Goal: Browse casually

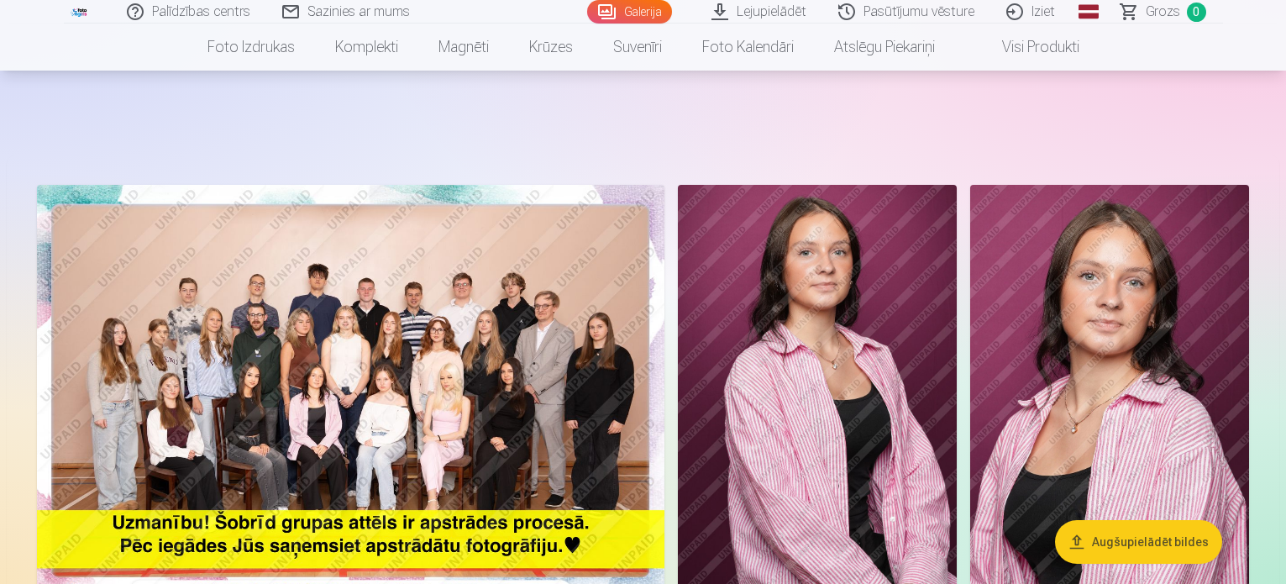
scroll to position [706, 0]
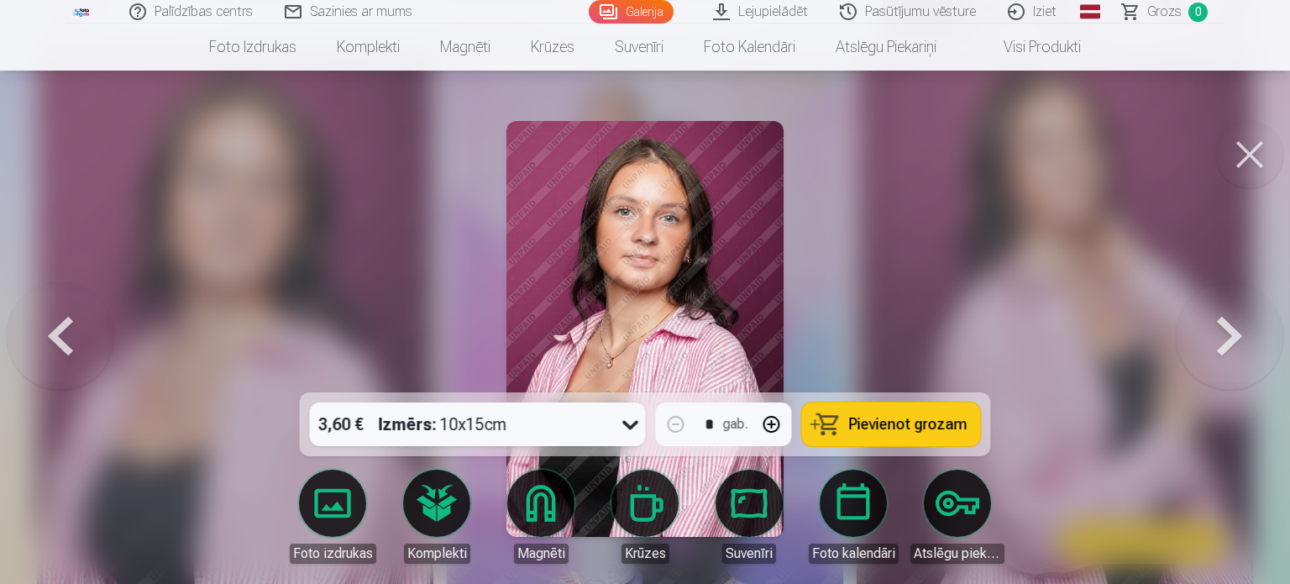
click at [1257, 163] on button at bounding box center [1249, 154] width 67 height 67
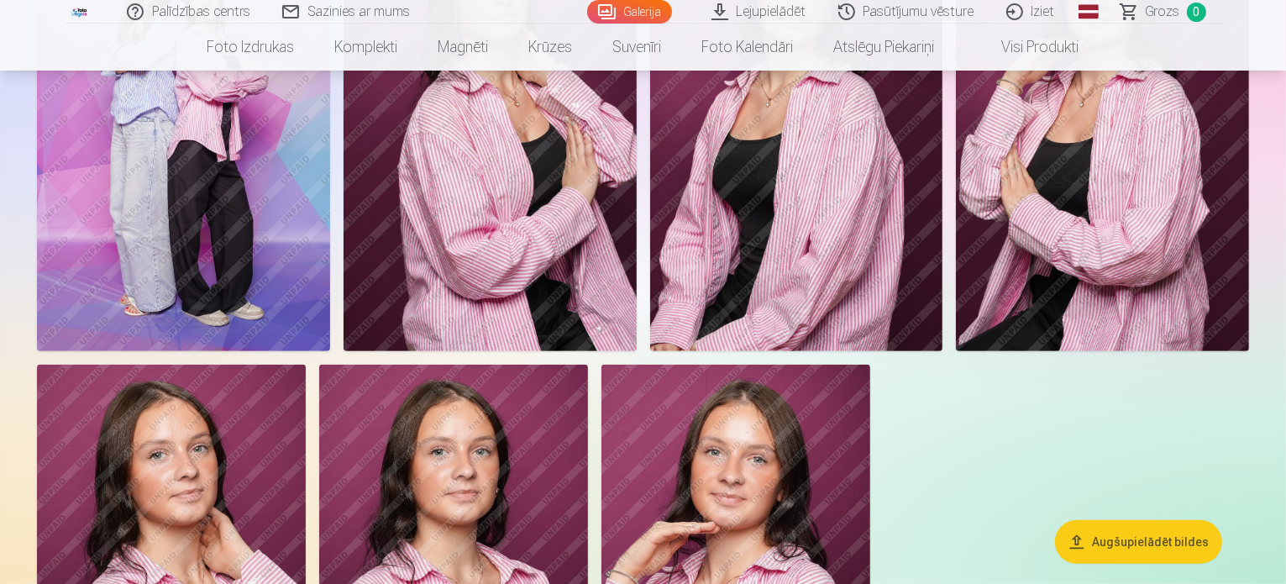
click at [330, 199] on img at bounding box center [183, 130] width 293 height 439
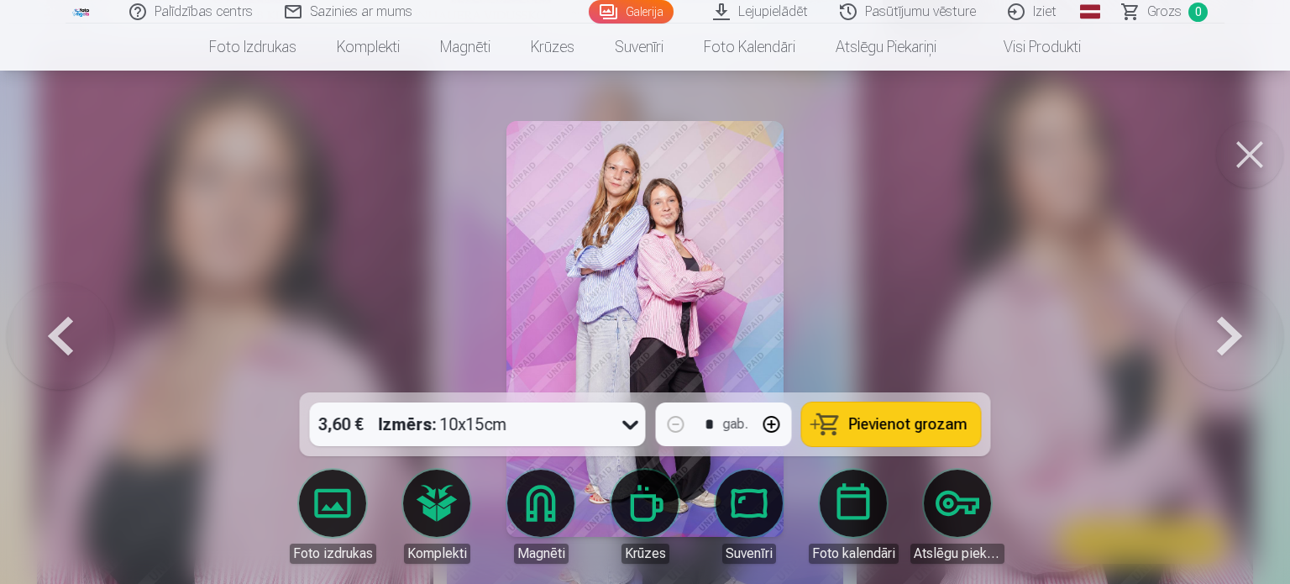
click at [1246, 163] on button at bounding box center [1249, 154] width 67 height 67
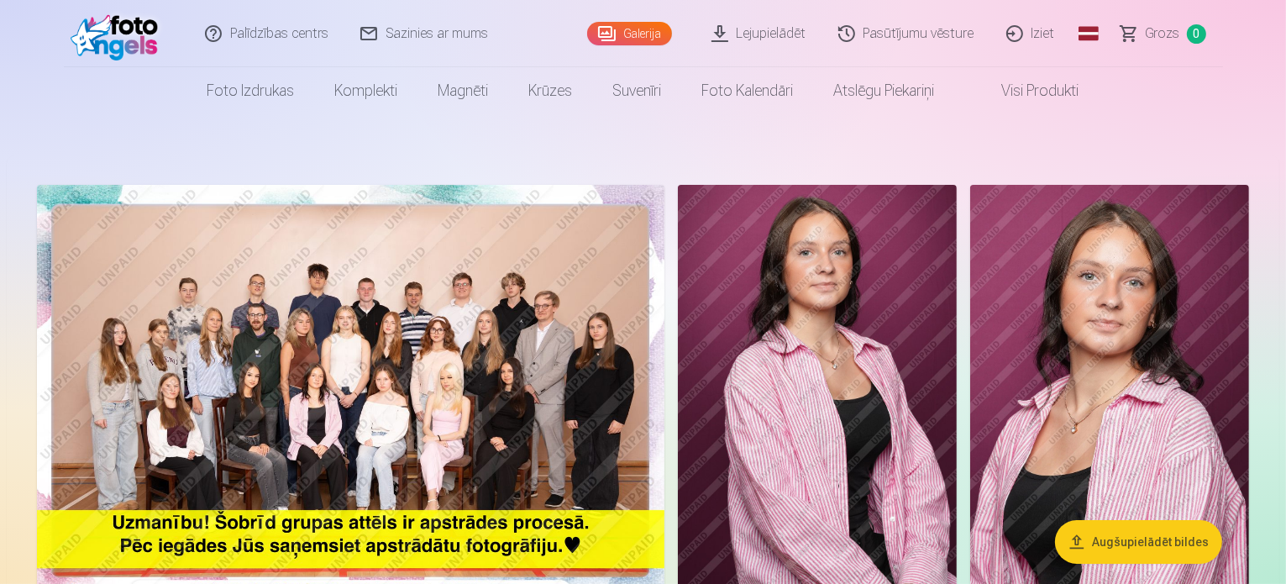
click at [465, 367] on img at bounding box center [350, 394] width 627 height 418
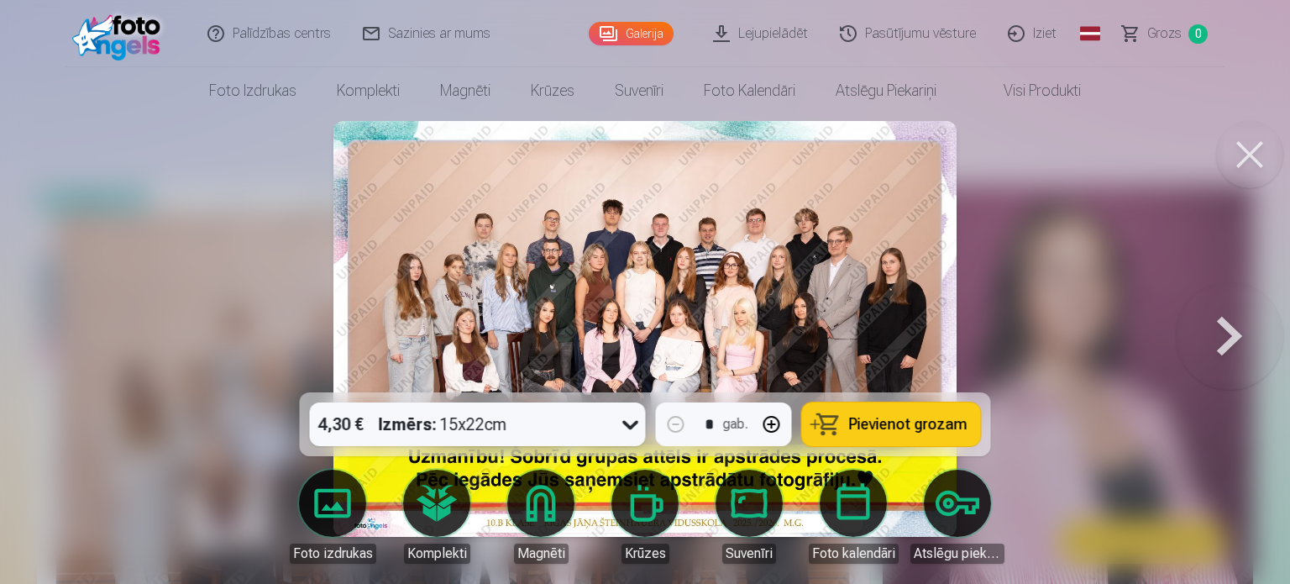
click at [822, 280] on img at bounding box center [644, 329] width 623 height 416
click at [1250, 157] on button at bounding box center [1249, 154] width 67 height 67
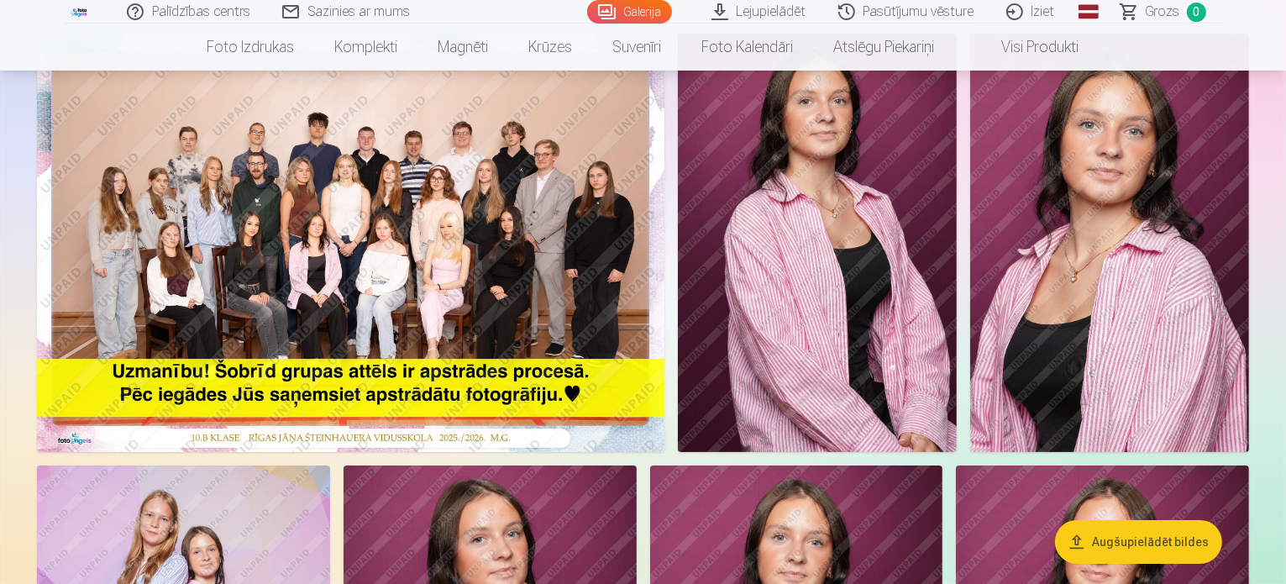
scroll to position [160, 0]
